Goal: Transaction & Acquisition: Purchase product/service

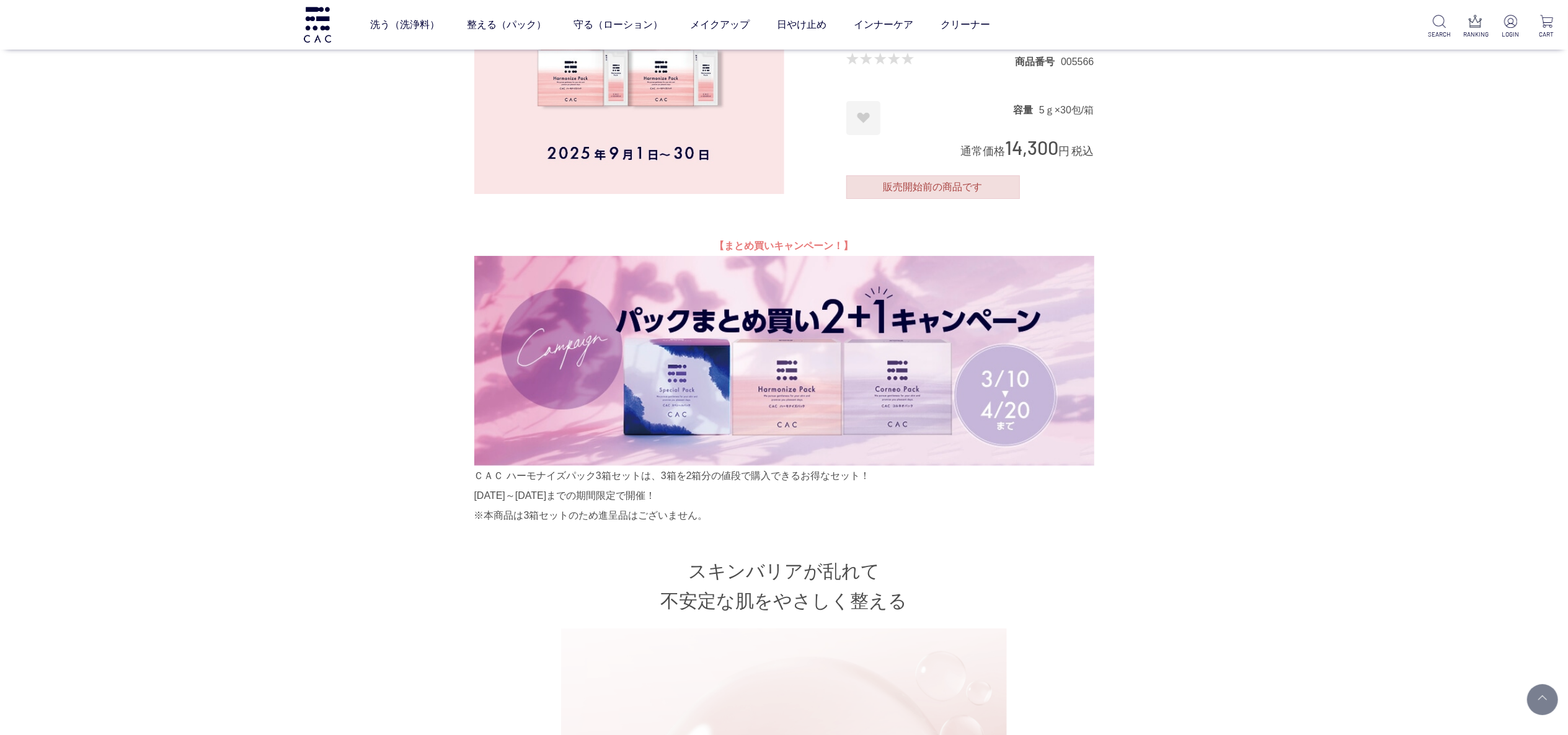
scroll to position [248, 0]
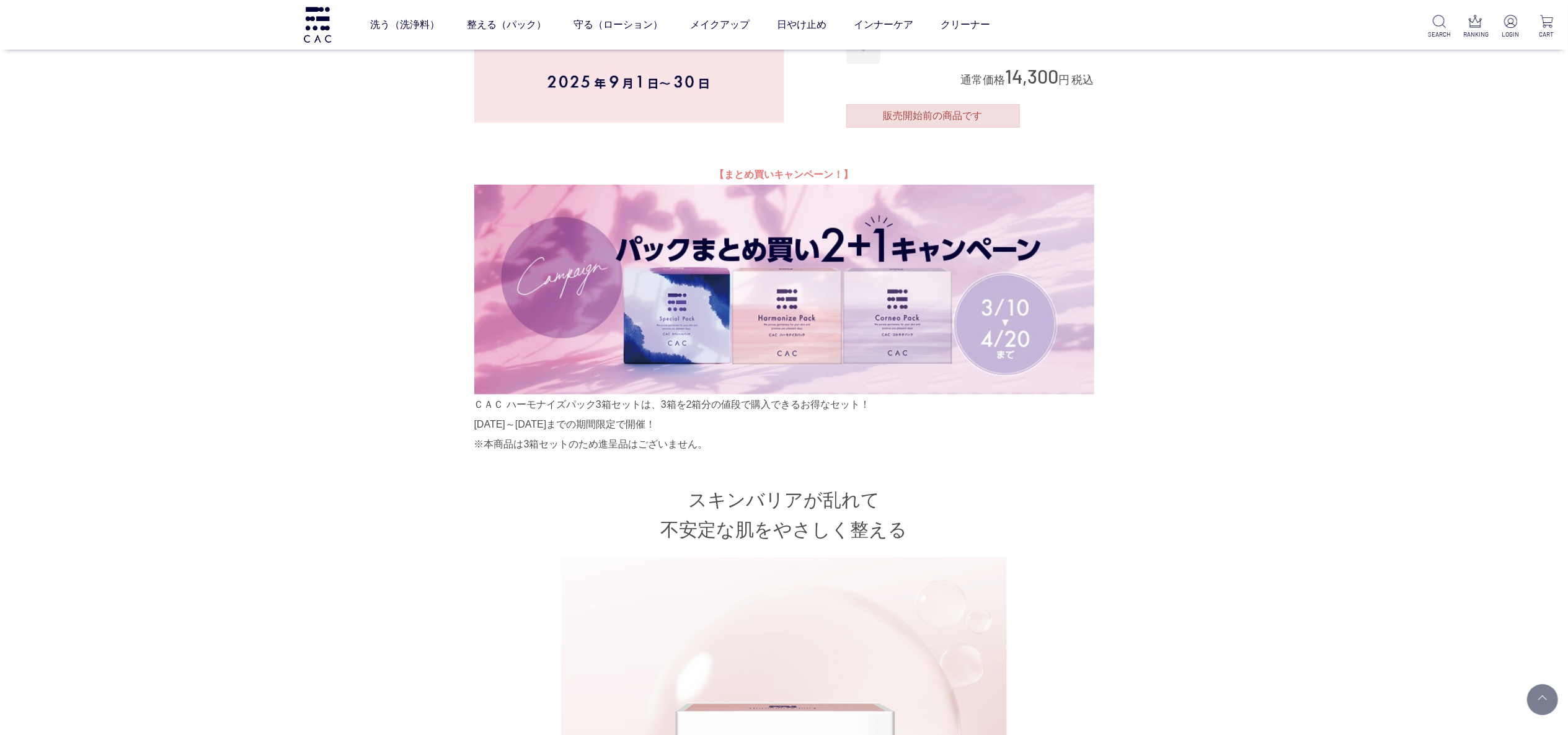
click at [841, 386] on img at bounding box center [784, 289] width 620 height 210
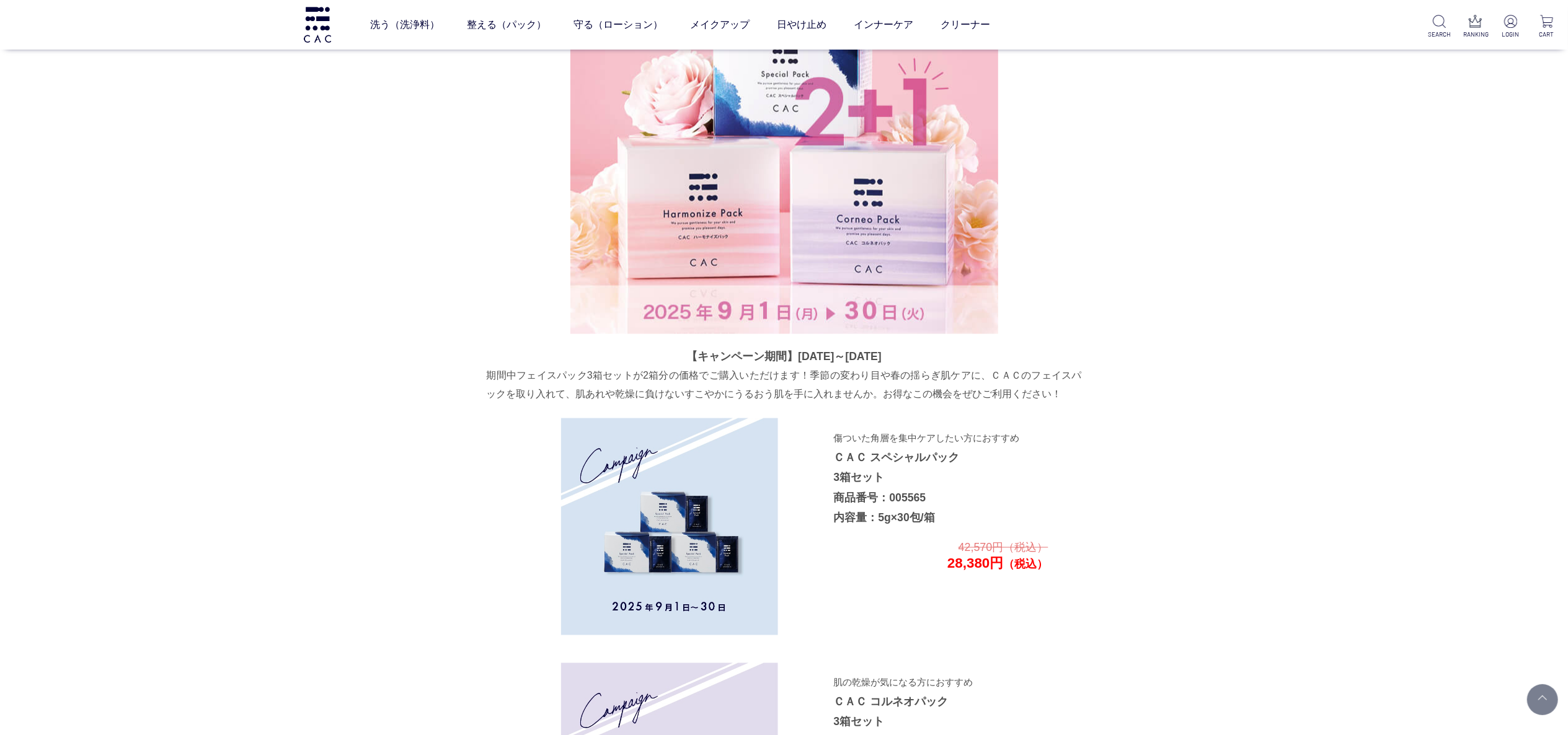
scroll to position [1542, 0]
